Goal: Obtain resource: Download file/media

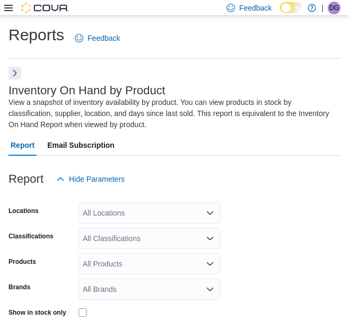
scroll to position [47, 0]
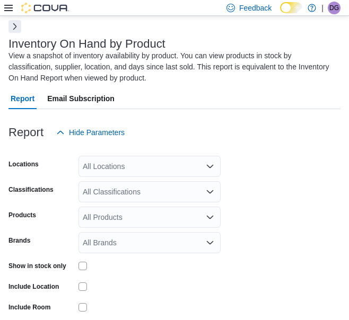
click at [12, 76] on div "View a snapshot of inventory availability by product. You can view products in …" at bounding box center [171, 66] width 327 height 33
click at [15, 25] on button "Next" at bounding box center [14, 26] width 13 height 13
click at [127, 164] on div "All Locations" at bounding box center [150, 166] width 142 height 21
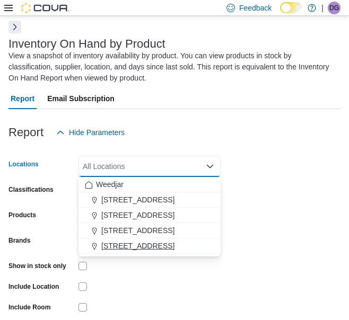
click at [128, 241] on span "[STREET_ADDRESS]" at bounding box center [137, 246] width 73 height 11
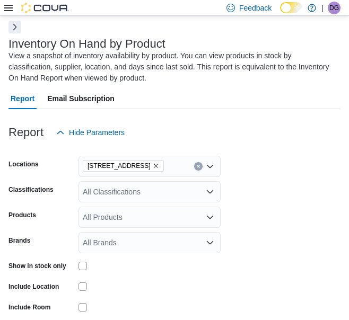
click at [299, 168] on form "Locations [STREET_ADDRESS] Classifications All Classifications Products All Pro…" at bounding box center [174, 254] width 332 height 223
click at [152, 196] on div "All Classifications" at bounding box center [150, 191] width 142 height 21
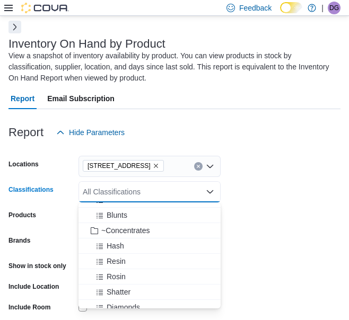
scroll to position [256, 0]
click at [116, 232] on span "~Concentrates" at bounding box center [125, 231] width 48 height 11
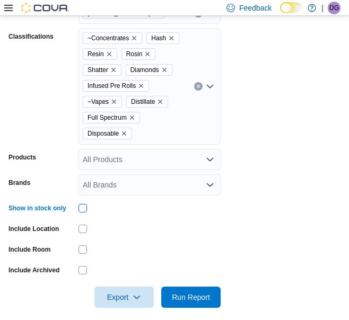
scroll to position [201, 0]
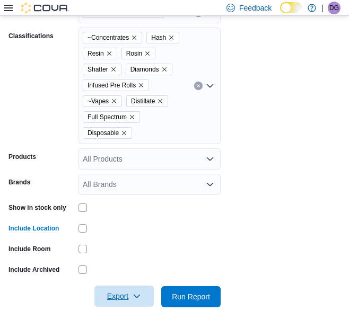
click at [134, 288] on span "Export" at bounding box center [124, 296] width 47 height 21
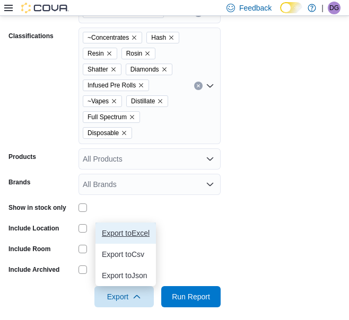
click at [124, 229] on span "Export to Excel" at bounding box center [126, 233] width 48 height 8
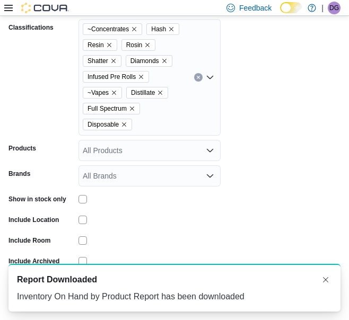
scroll to position [0, 0]
